Goal: Task Accomplishment & Management: Manage account settings

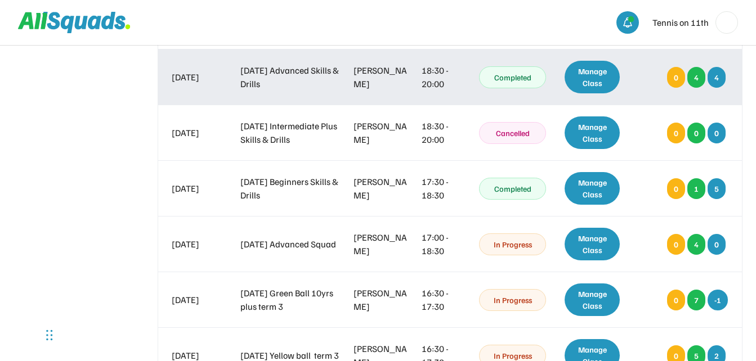
scroll to position [5234, 0]
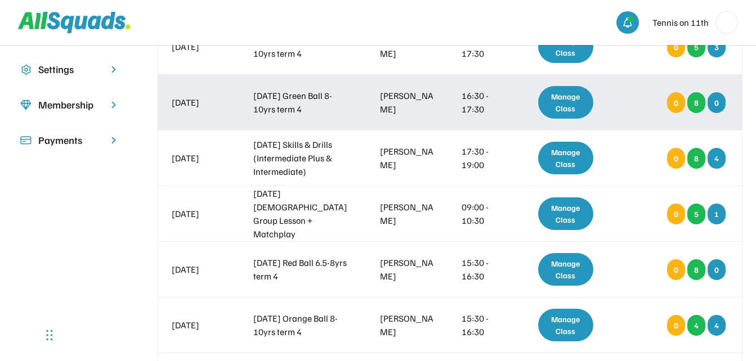
scroll to position [281, 0]
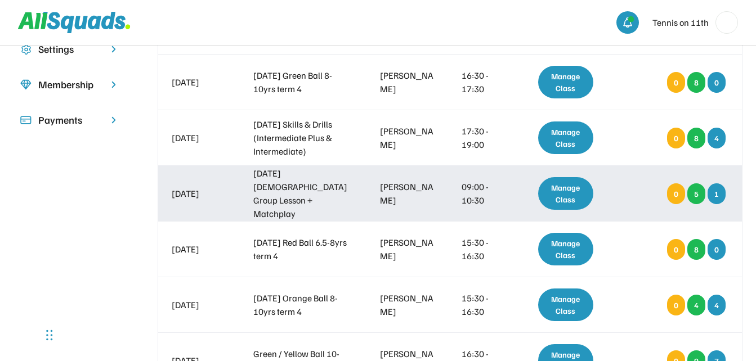
click at [572, 191] on div "Manage Class" at bounding box center [566, 193] width 56 height 33
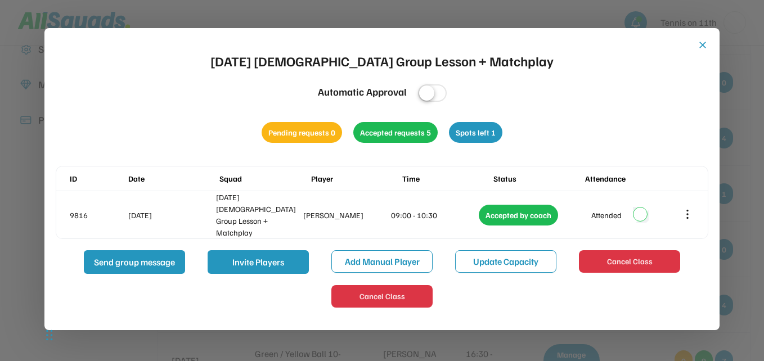
click at [704, 44] on button "close" at bounding box center [702, 44] width 11 height 11
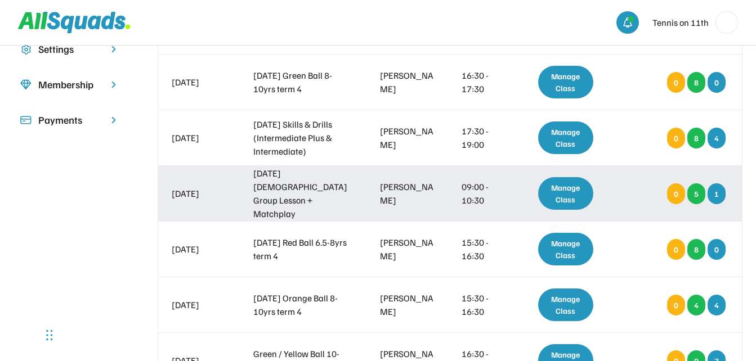
click at [563, 188] on div "Manage Class" at bounding box center [566, 193] width 56 height 33
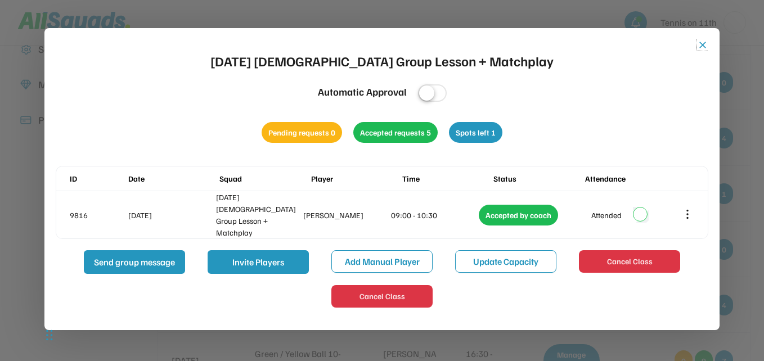
click at [704, 42] on button "close" at bounding box center [702, 44] width 11 height 11
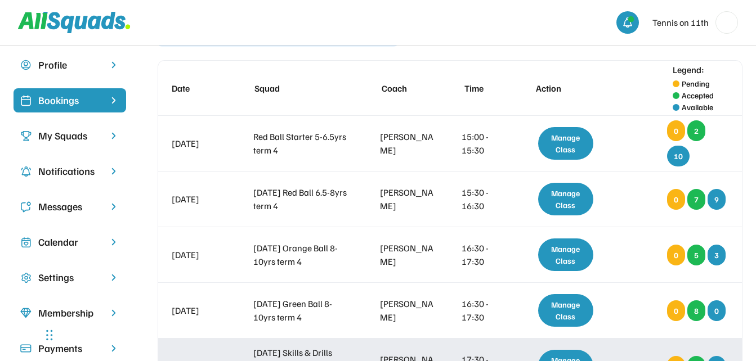
scroll to position [0, 0]
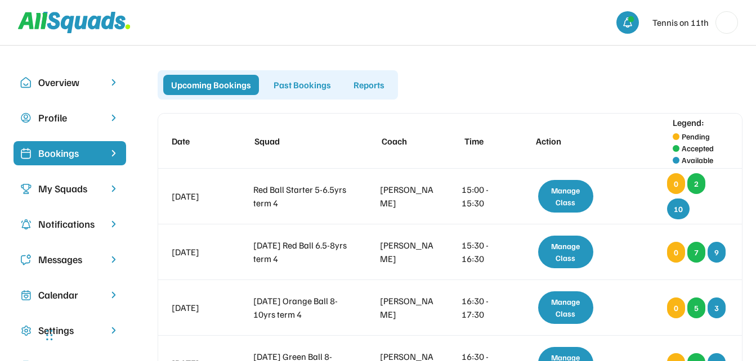
click at [73, 150] on div "Bookings" at bounding box center [69, 153] width 63 height 15
click at [101, 26] on icon at bounding box center [74, 22] width 113 height 21
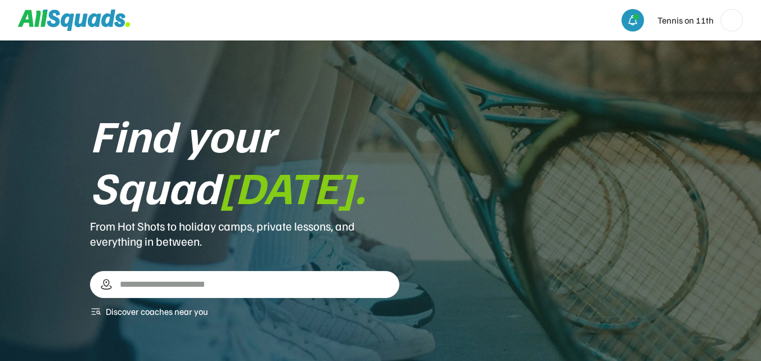
click at [738, 20] on img at bounding box center [732, 20] width 21 height 21
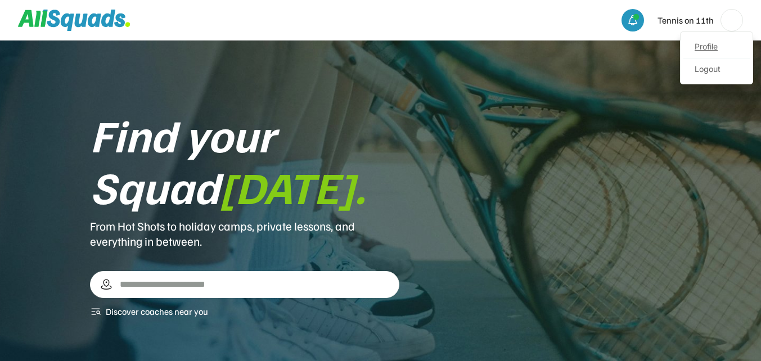
drag, startPoint x: 738, startPoint y: 20, endPoint x: 714, endPoint y: 49, distance: 38.0
click at [714, 49] on link "Profile" at bounding box center [717, 47] width 66 height 23
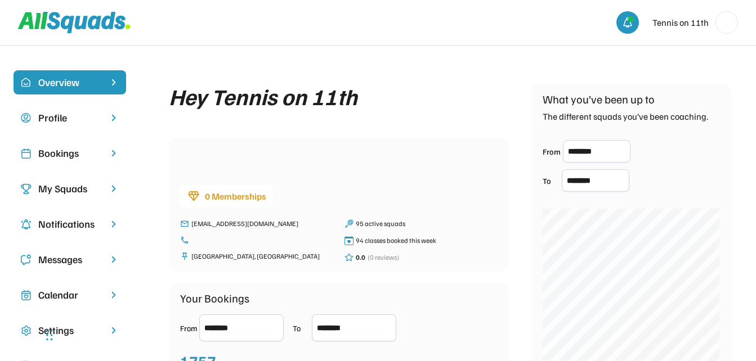
click at [65, 152] on div "Bookings" at bounding box center [69, 153] width 63 height 15
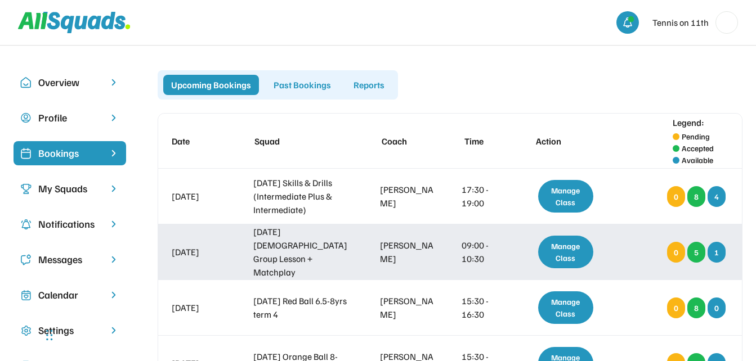
click at [564, 247] on div "Manage Class" at bounding box center [566, 252] width 56 height 33
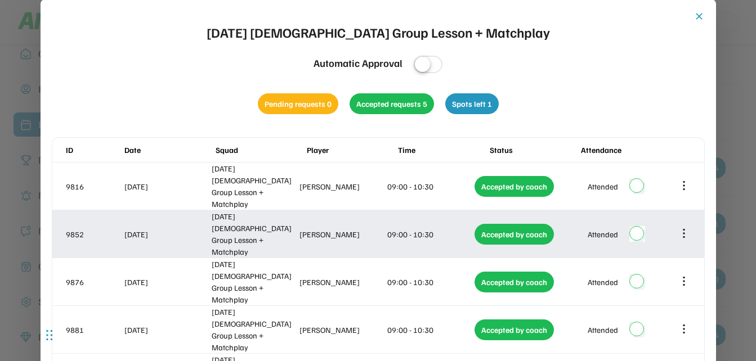
scroll to position [56, 0]
